Goal: Task Accomplishment & Management: Manage account settings

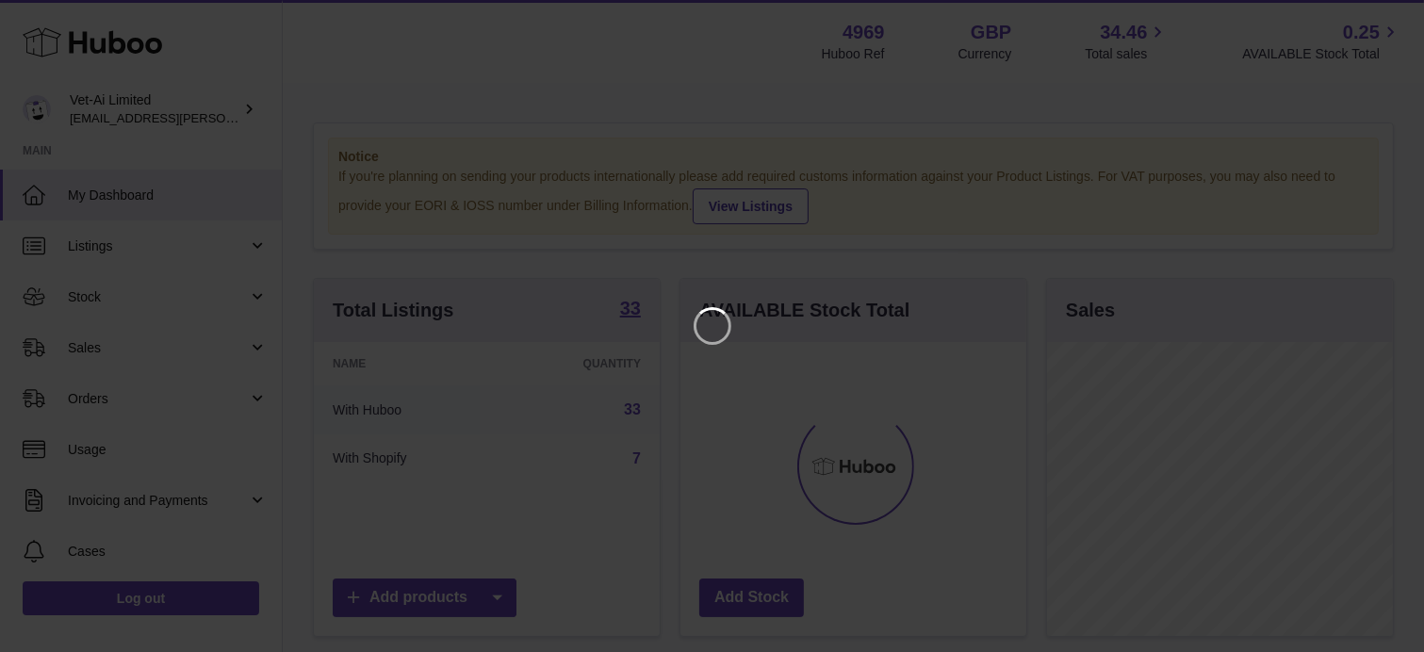
scroll to position [294, 351]
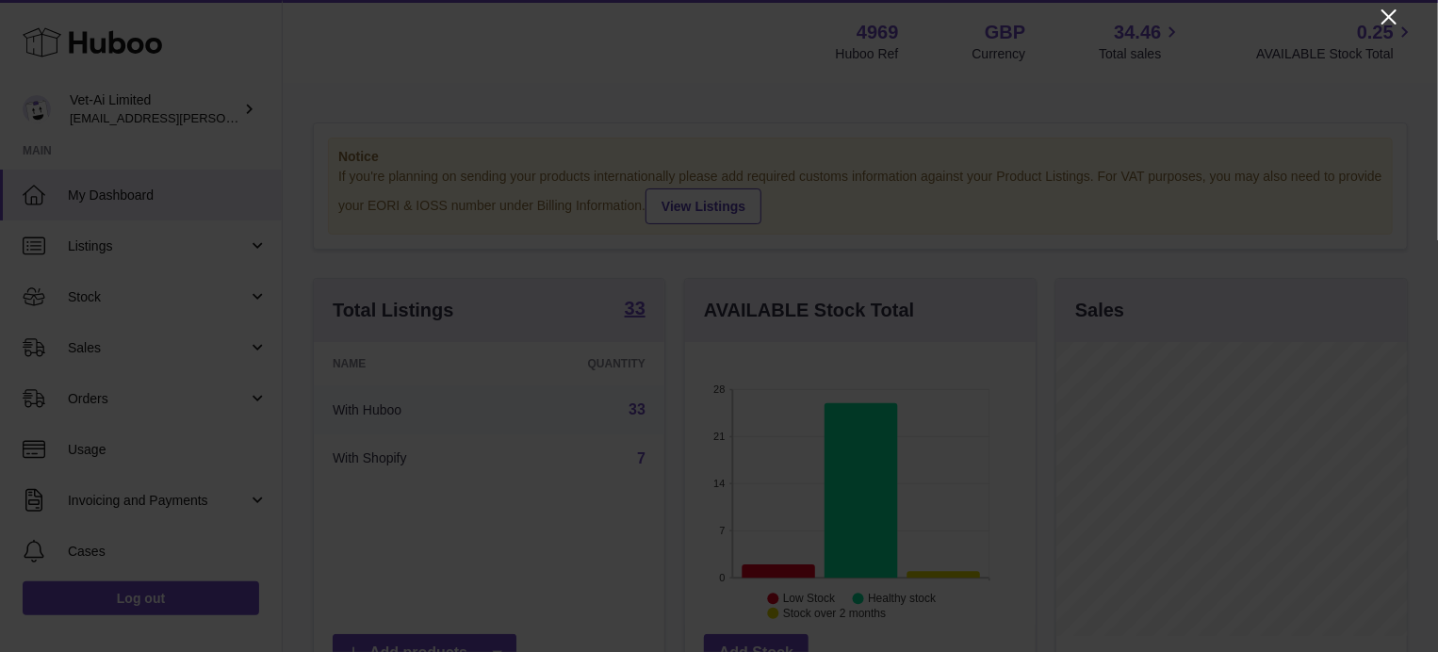
click at [1384, 18] on icon "Close" at bounding box center [1389, 17] width 23 height 23
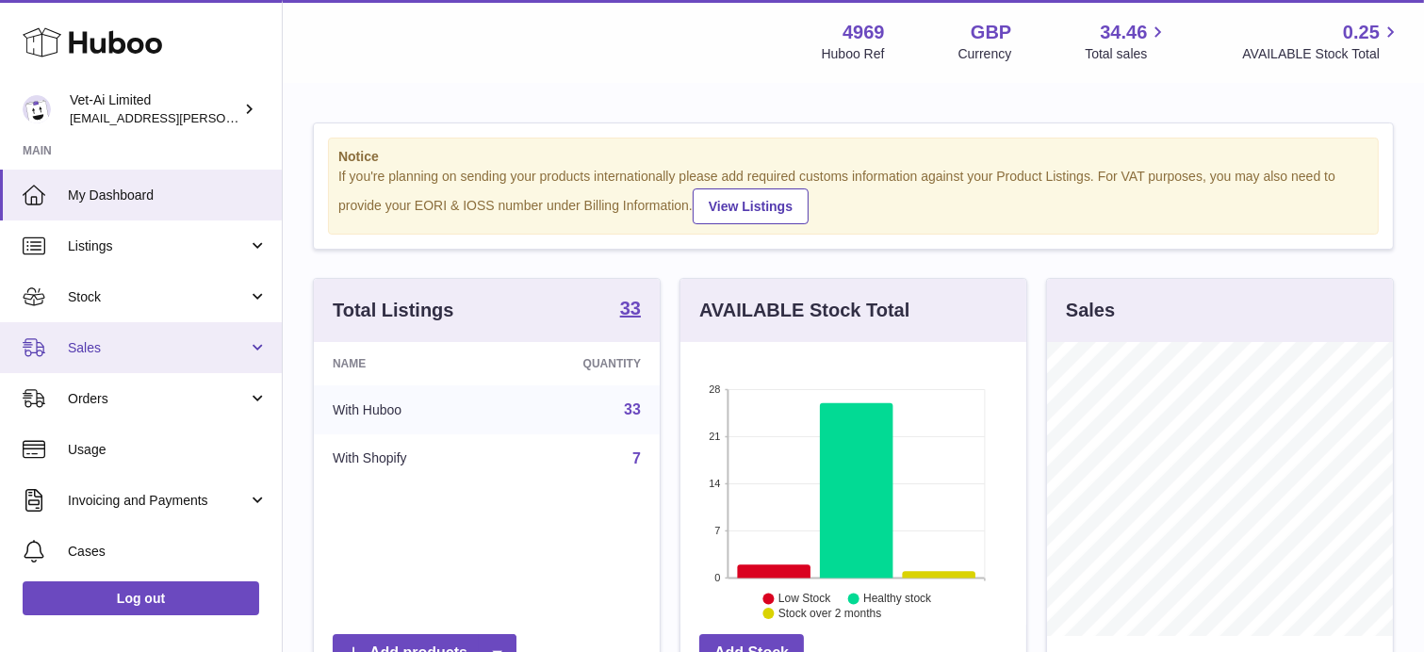
click at [147, 341] on span "Sales" at bounding box center [158, 348] width 180 height 18
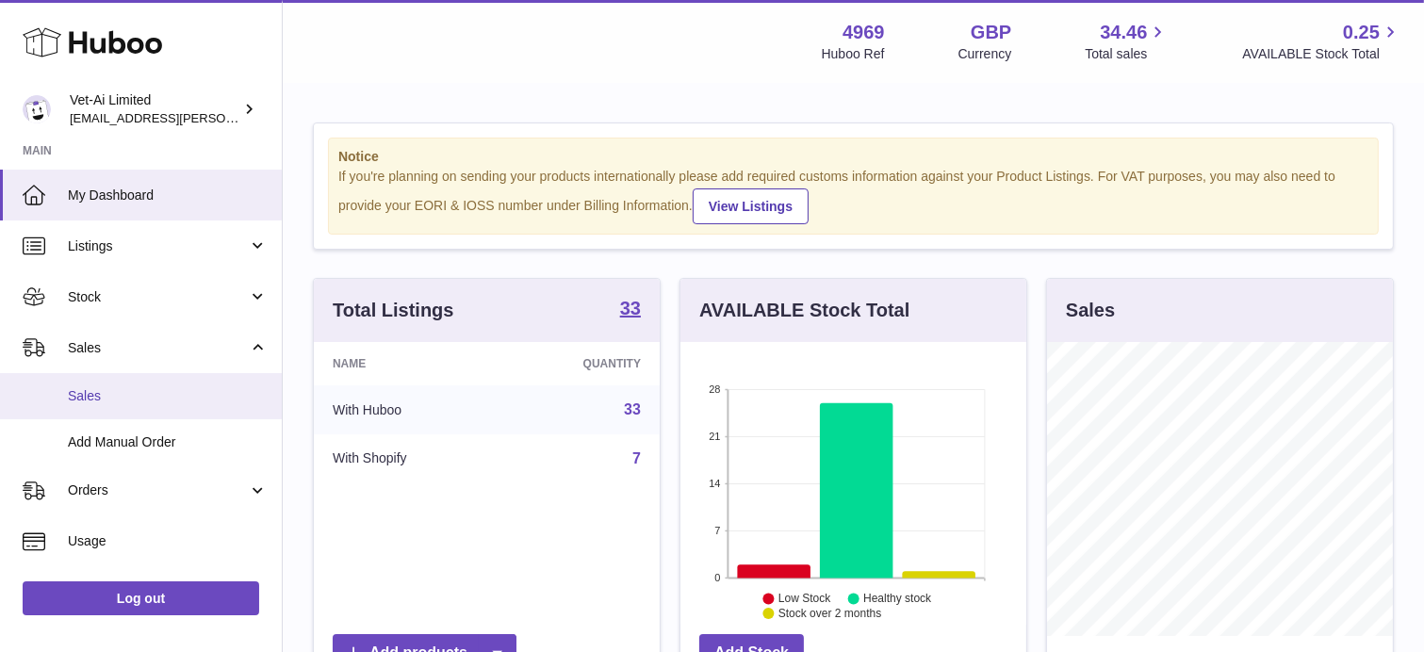
click at [126, 390] on span "Sales" at bounding box center [168, 396] width 200 height 18
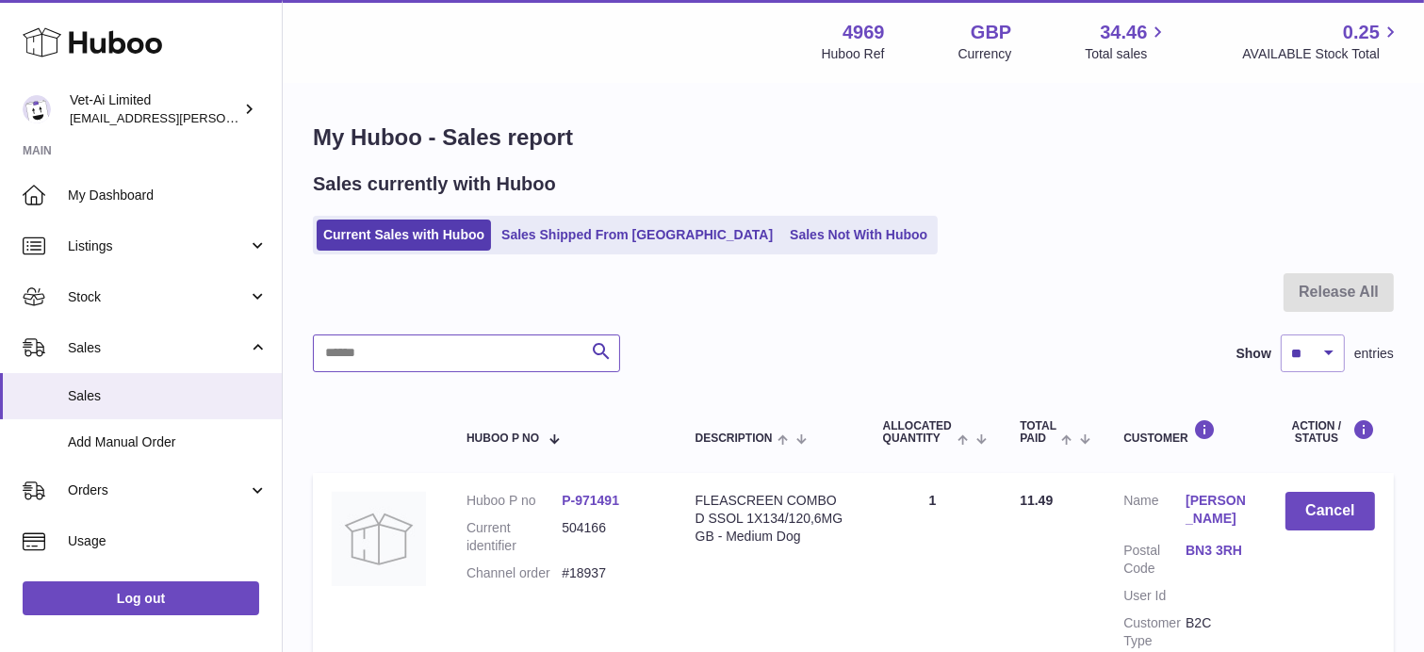
drag, startPoint x: 498, startPoint y: 354, endPoint x: 441, endPoint y: 358, distance: 56.7
click at [441, 358] on input "text" at bounding box center [466, 354] width 307 height 38
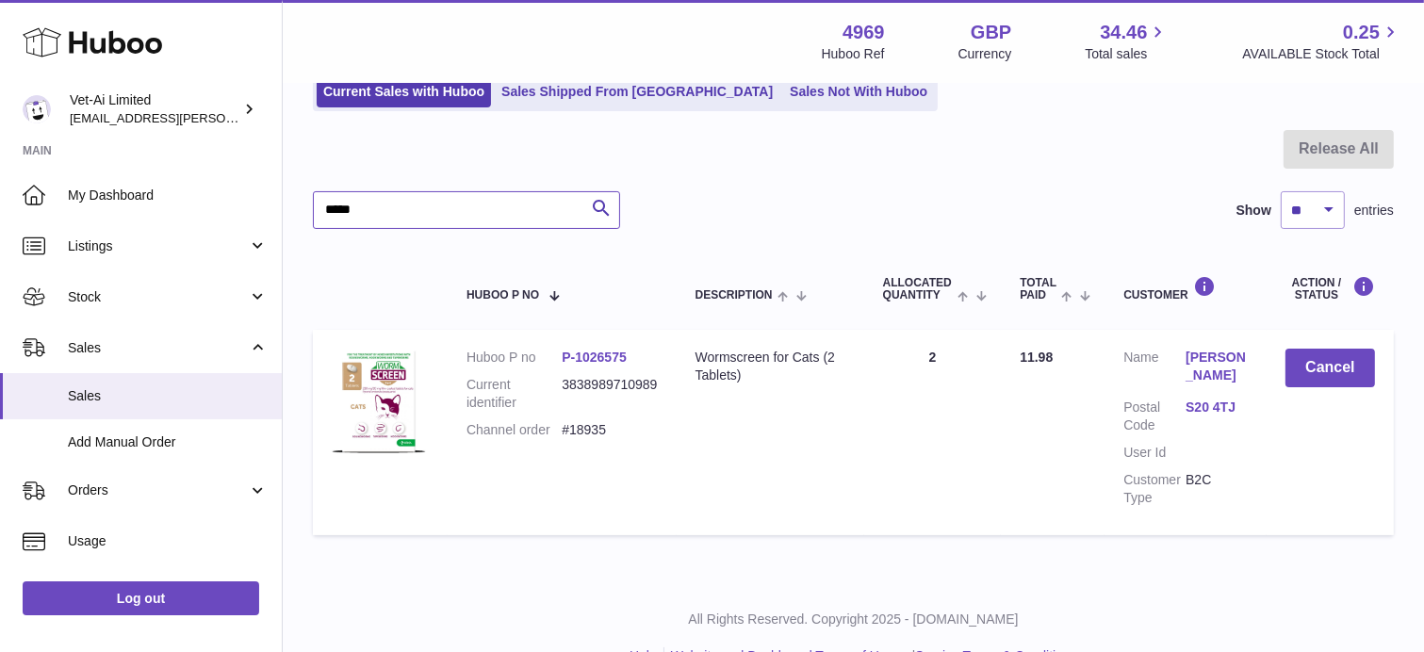
scroll to position [183, 0]
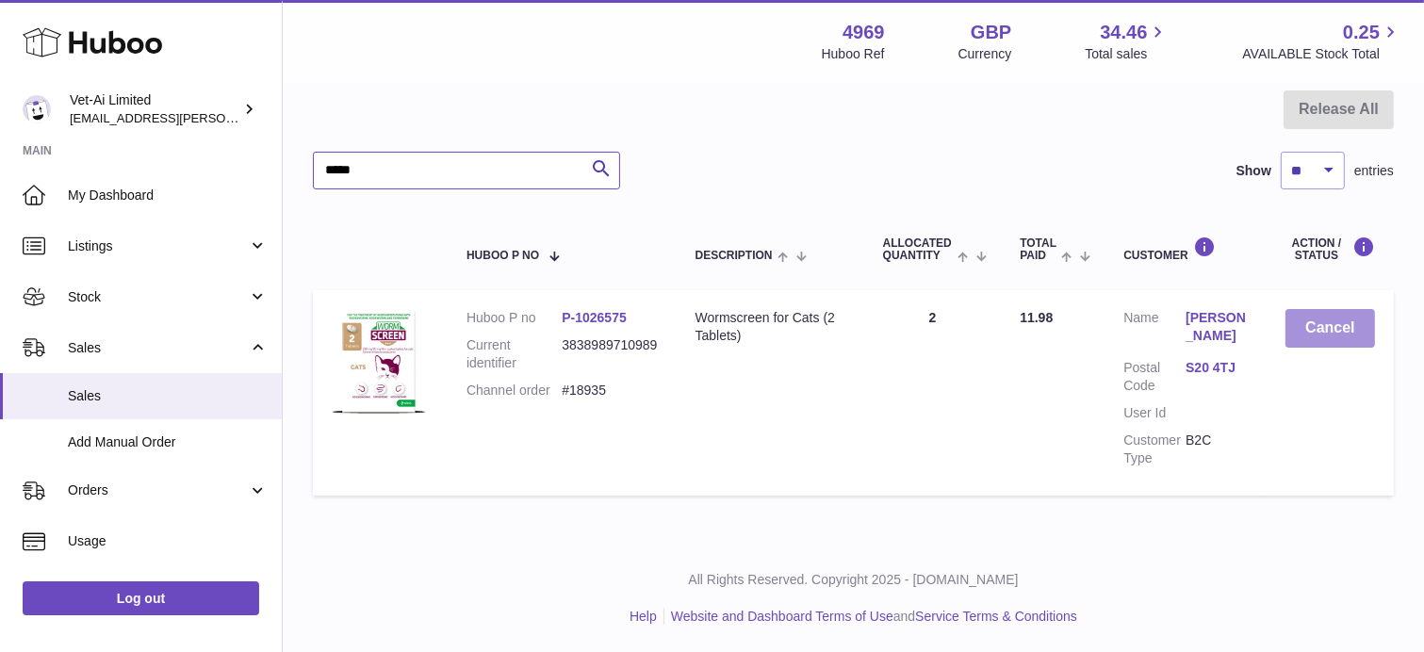
type input "*****"
click at [1334, 338] on button "Cancel" at bounding box center [1330, 328] width 90 height 39
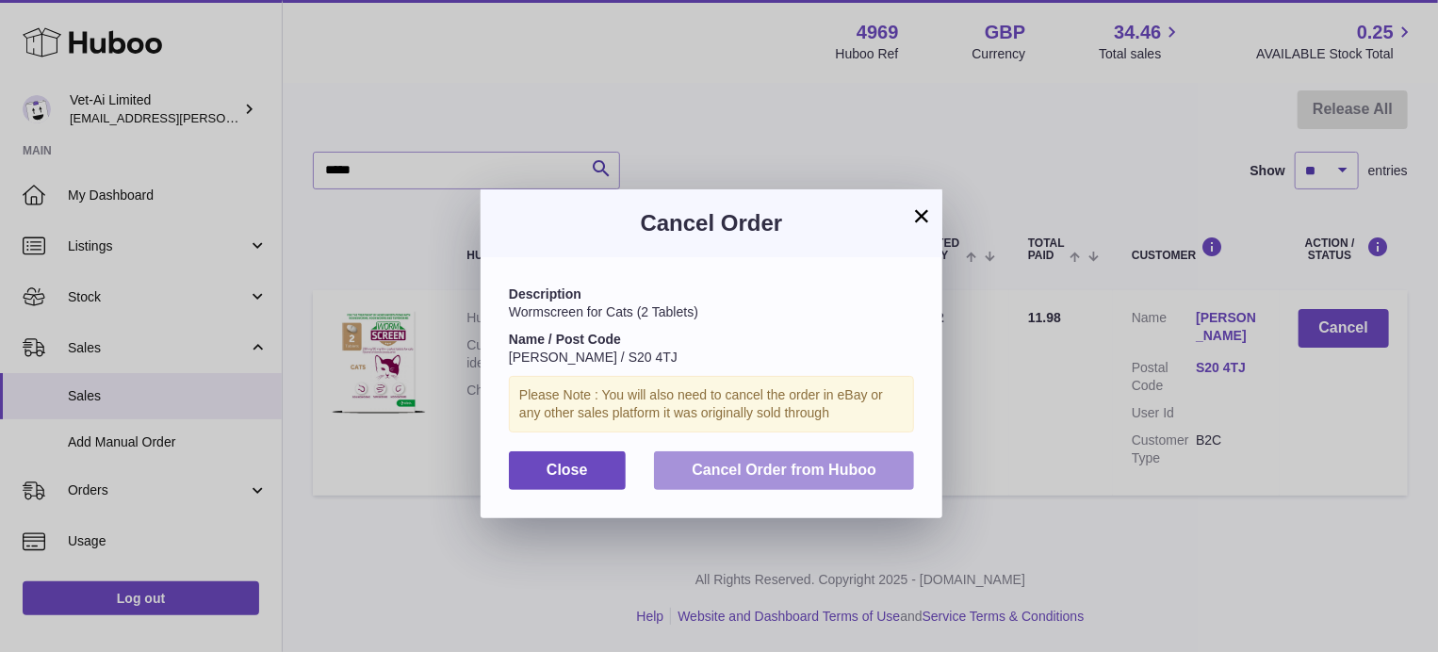
click at [762, 462] on span "Cancel Order from Huboo" at bounding box center [784, 470] width 185 height 16
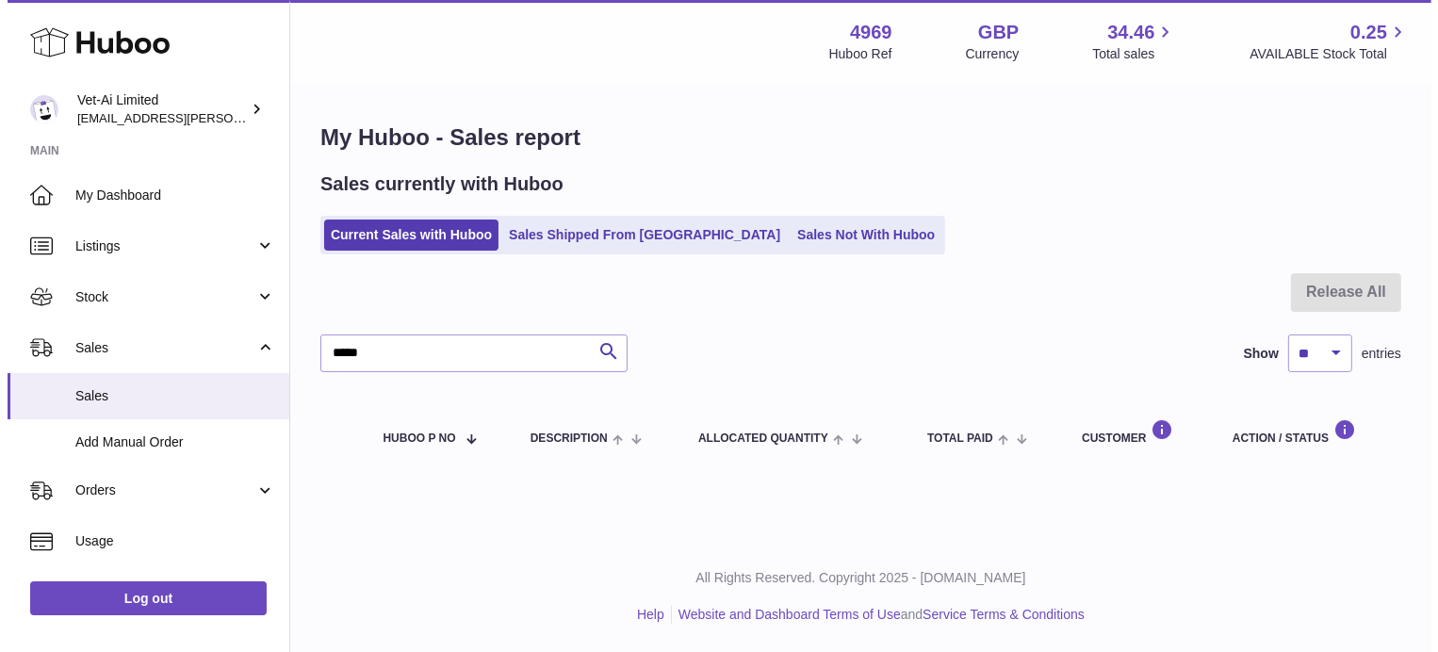
scroll to position [0, 0]
